Goal: Task Accomplishment & Management: Use online tool/utility

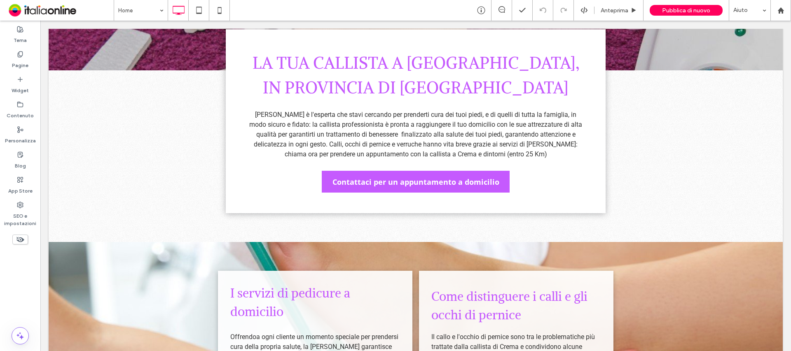
scroll to position [412, 0]
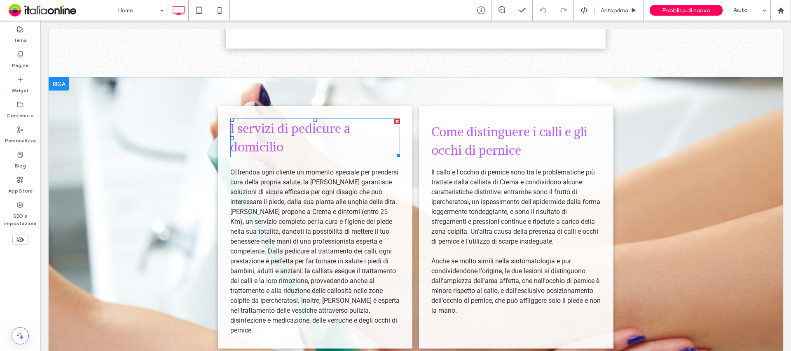
click at [339, 130] on span "I servizi di pedicure a domicilio" at bounding box center [290, 138] width 120 height 34
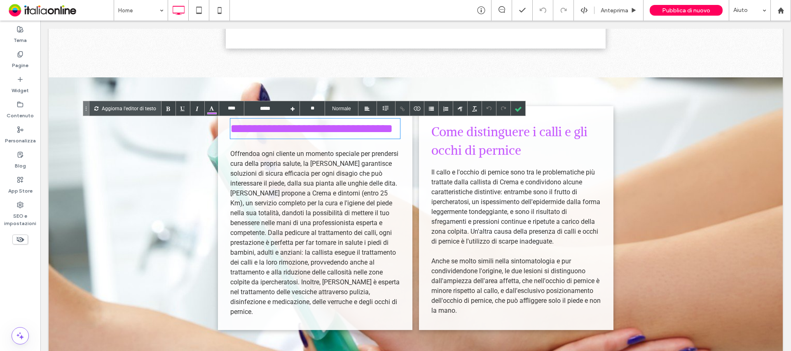
drag, startPoint x: 338, startPoint y: 132, endPoint x: 343, endPoint y: 137, distance: 6.4
click at [338, 132] on span "**********" at bounding box center [311, 129] width 162 height 12
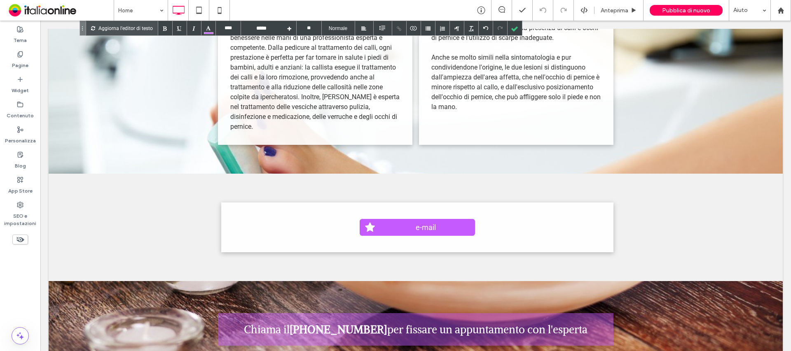
scroll to position [618, 0]
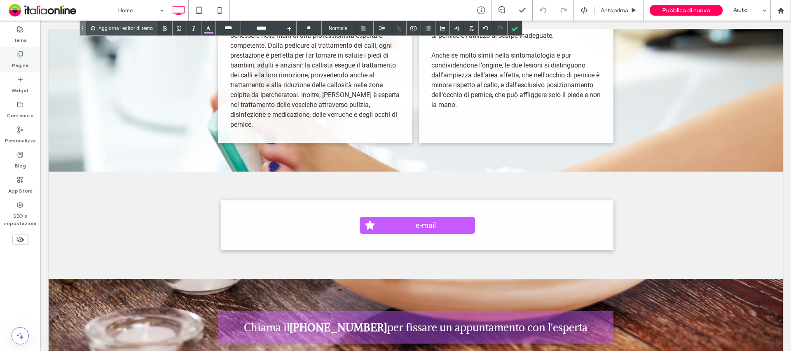
click at [27, 64] on label "Pagine" at bounding box center [20, 64] width 16 height 12
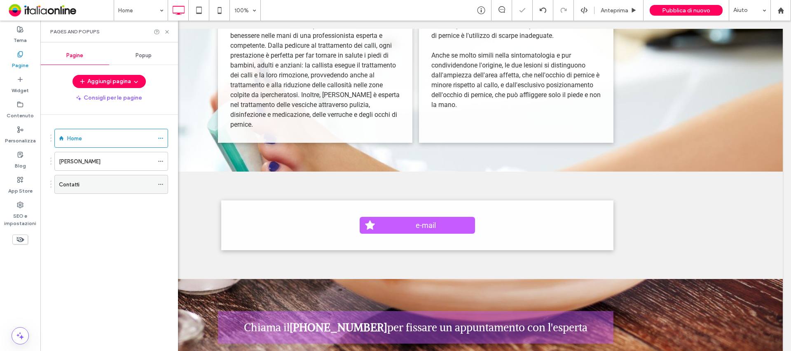
click at [90, 185] on div "Contatti" at bounding box center [106, 184] width 95 height 9
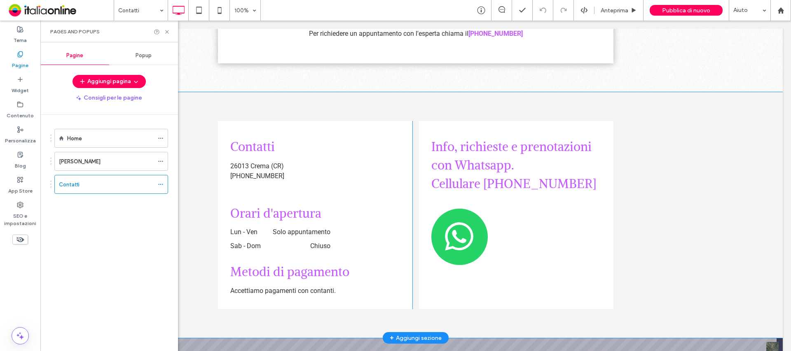
scroll to position [253, 0]
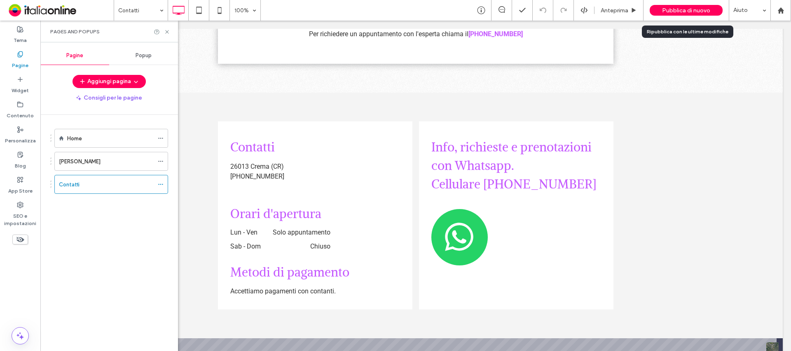
click at [680, 9] on span "Pubblica di nuovo" at bounding box center [686, 10] width 48 height 7
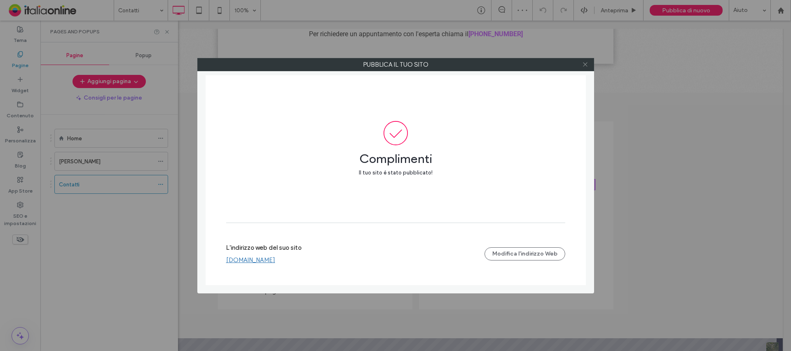
click at [587, 64] on icon at bounding box center [585, 64] width 6 height 6
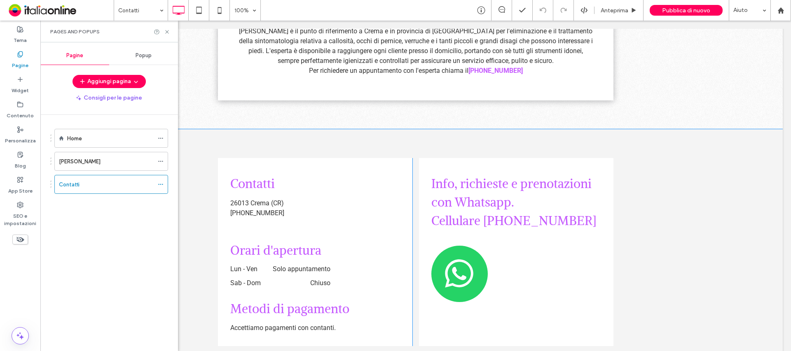
scroll to position [212, 0]
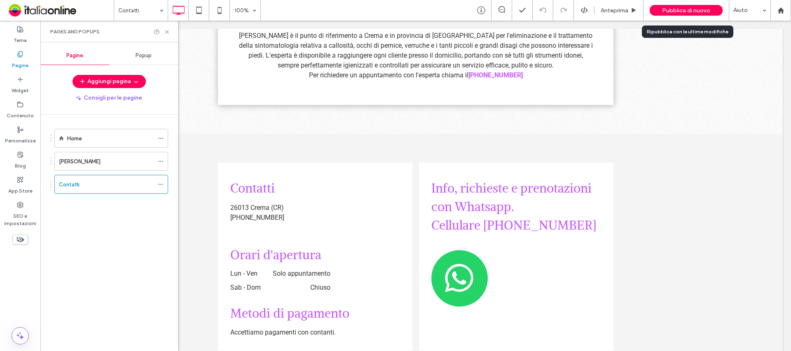
click at [692, 11] on span "Pubblica di nuovo" at bounding box center [686, 10] width 48 height 7
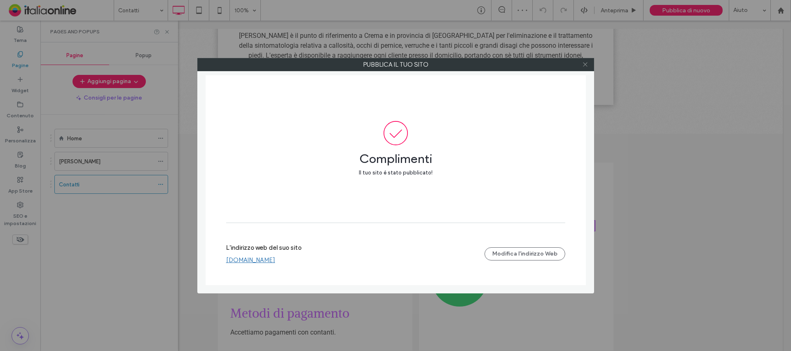
click at [584, 65] on icon at bounding box center [585, 64] width 6 height 6
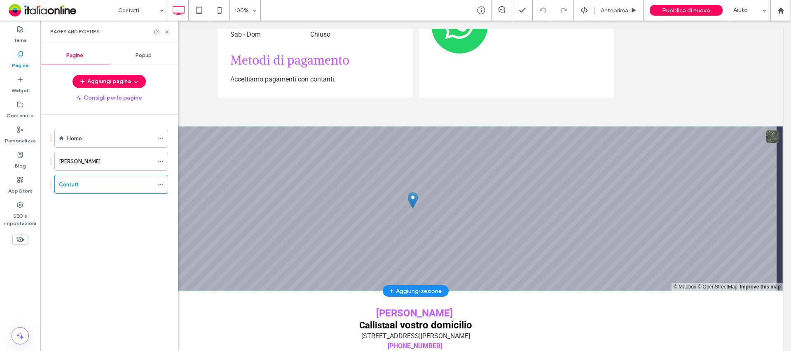
scroll to position [500, 0]
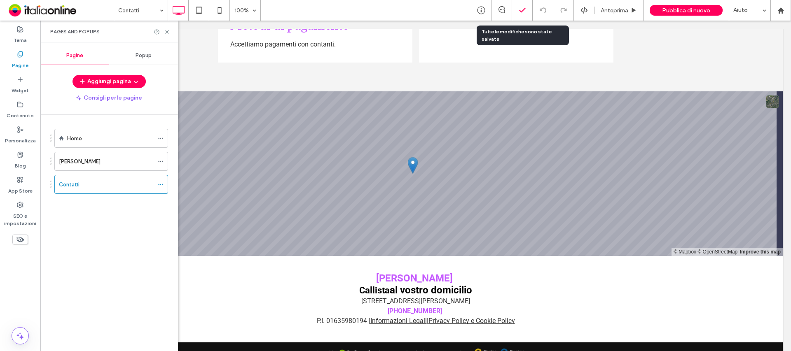
click at [523, 8] on icon at bounding box center [522, 10] width 8 height 8
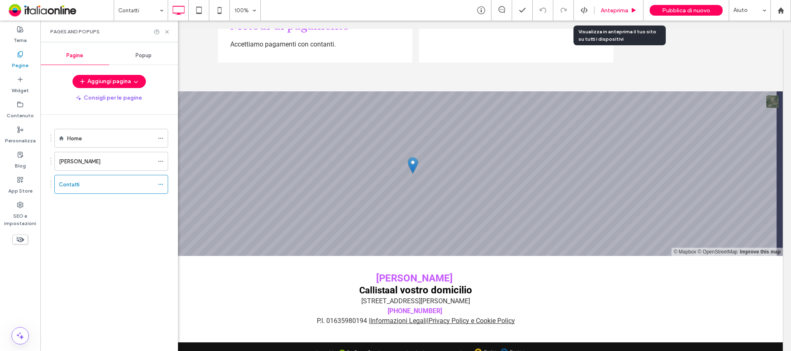
click at [626, 10] on span "Anteprima" at bounding box center [614, 10] width 28 height 7
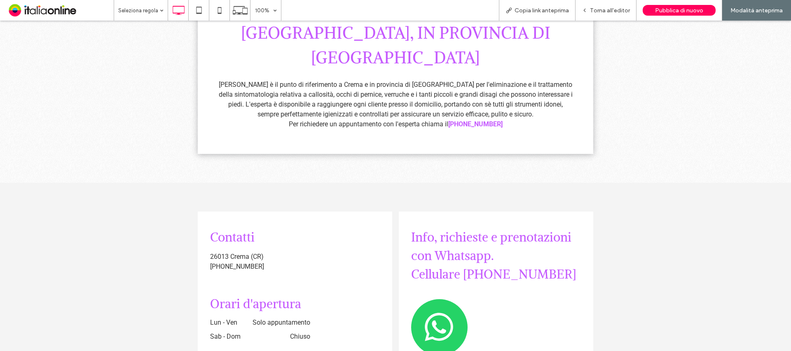
scroll to position [154, 0]
click at [204, 12] on icon at bounding box center [199, 10] width 16 height 16
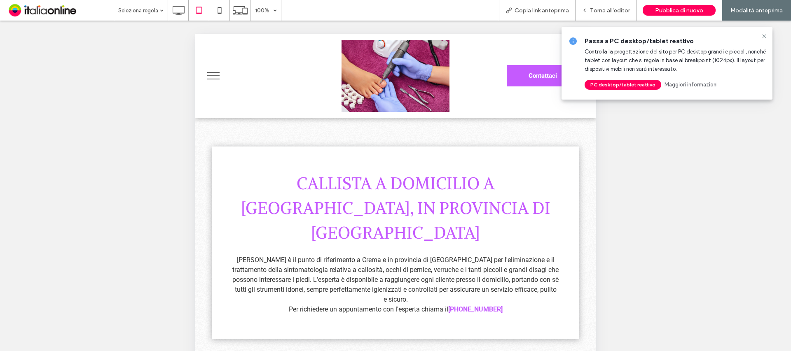
scroll to position [288, 0]
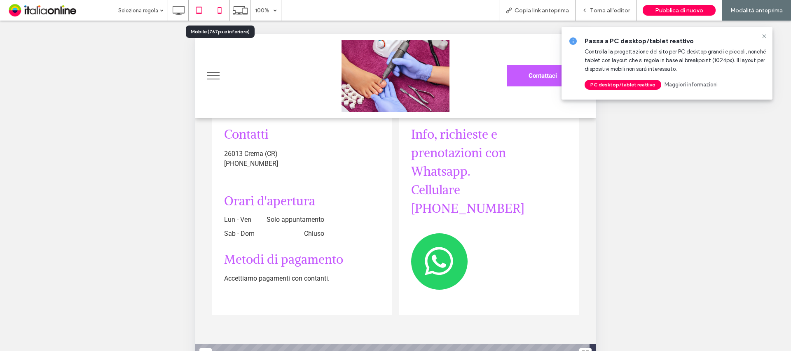
click at [223, 14] on icon at bounding box center [219, 10] width 16 height 16
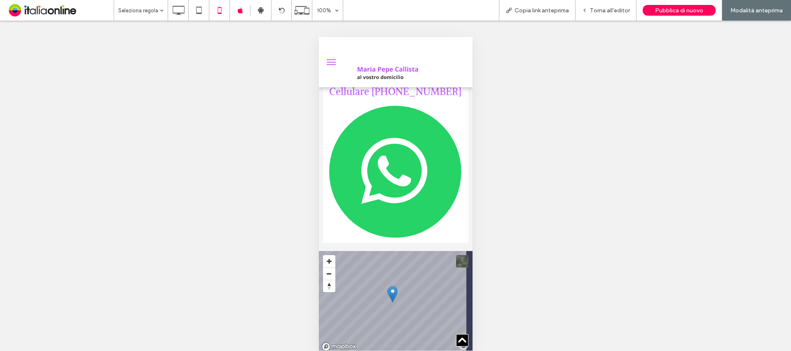
scroll to position [494, 0]
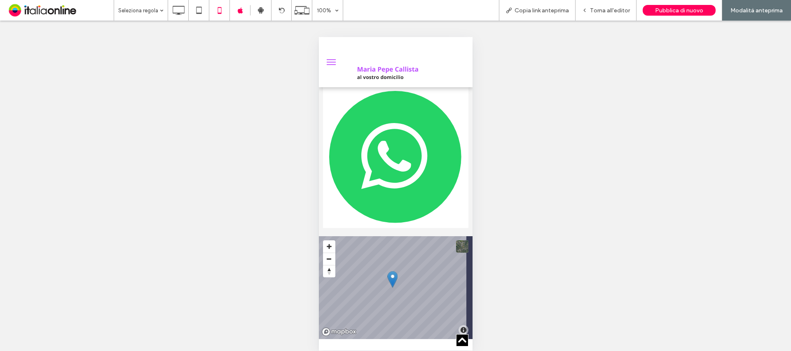
drag, startPoint x: 614, startPoint y: 9, endPoint x: 623, endPoint y: 35, distance: 27.1
click at [614, 9] on span "Torna all'editor" at bounding box center [610, 10] width 40 height 7
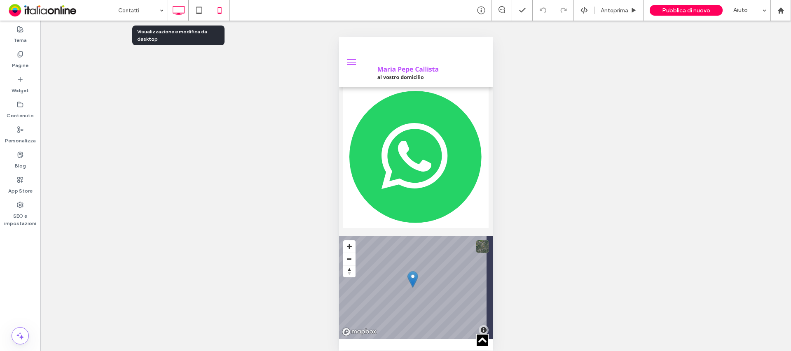
click at [179, 14] on use at bounding box center [179, 10] width 12 height 9
